Goal: Task Accomplishment & Management: Use online tool/utility

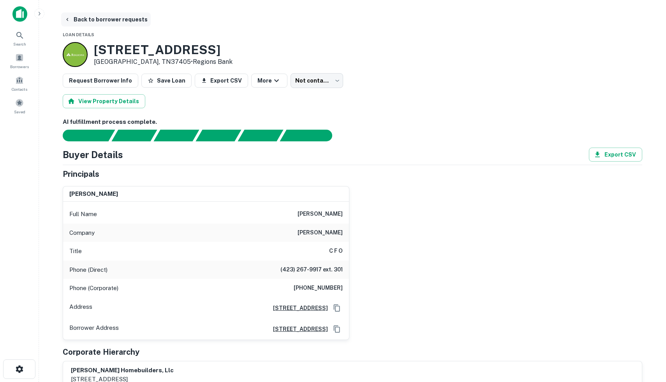
click at [85, 20] on button "Back to borrower requests" at bounding box center [106, 19] width 90 height 14
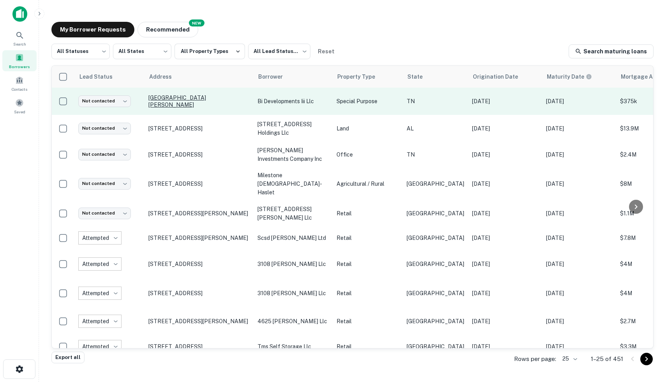
click at [187, 102] on p "[GEOGRAPHIC_DATA][PERSON_NAME]" at bounding box center [198, 101] width 101 height 14
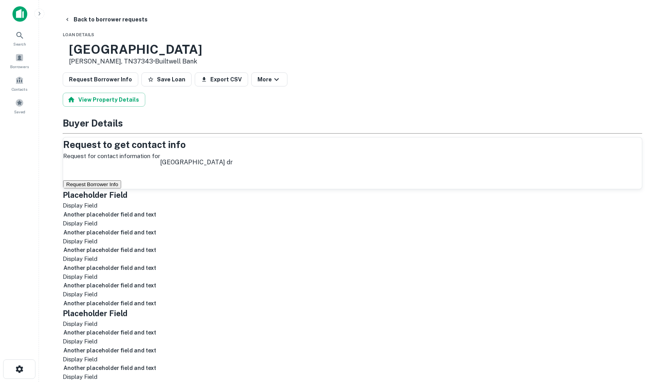
click at [121, 188] on button "Request Borrower Info" at bounding box center [92, 184] width 58 height 8
click at [90, 22] on button "Back to borrower requests" at bounding box center [106, 19] width 90 height 14
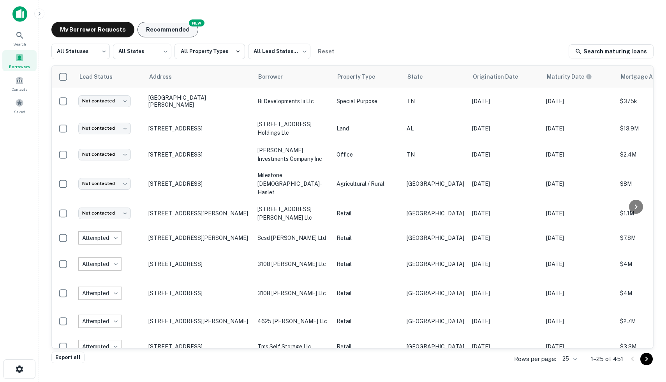
click at [168, 24] on button "Recommended" at bounding box center [167, 30] width 61 height 16
